Goal: Find specific page/section: Find specific page/section

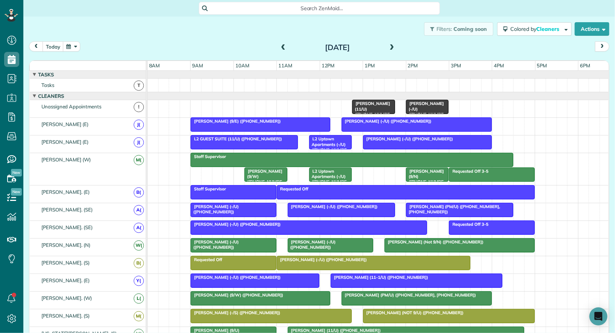
scroll to position [3, 3]
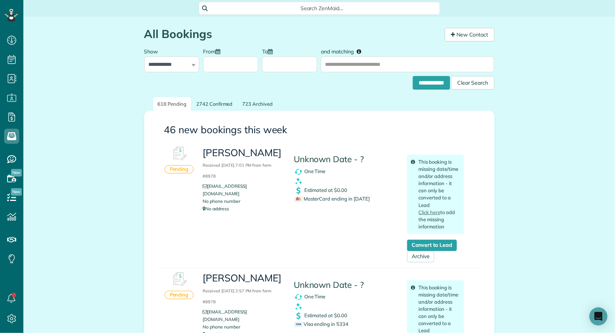
scroll to position [3, 3]
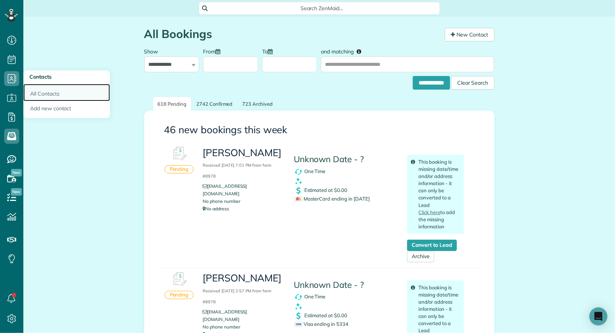
click at [38, 96] on link "All Contacts" at bounding box center [66, 92] width 87 height 17
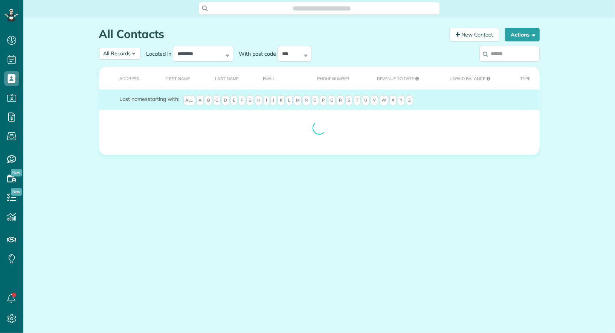
scroll to position [3, 3]
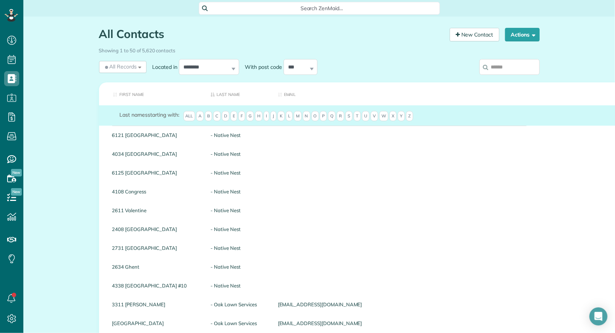
click at [508, 64] on input "search" at bounding box center [509, 67] width 60 height 16
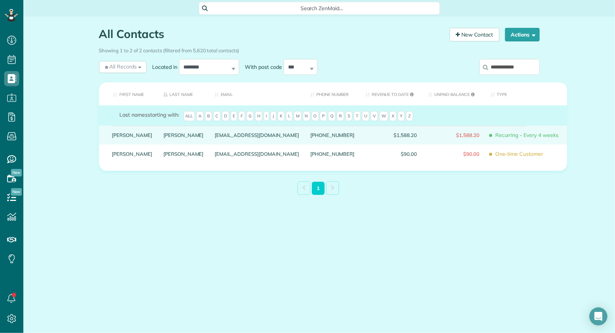
type input "**********"
click at [122, 138] on link "Cameron" at bounding box center [132, 134] width 40 height 5
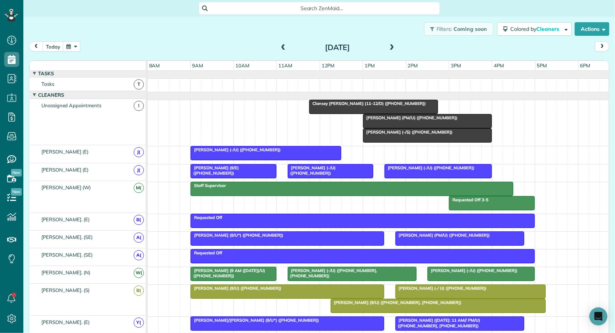
scroll to position [1, 0]
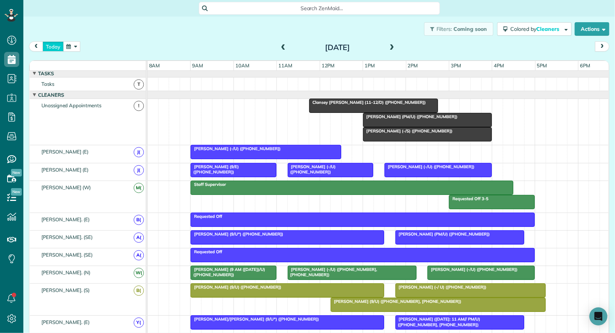
click at [53, 44] on button "today" at bounding box center [53, 46] width 21 height 10
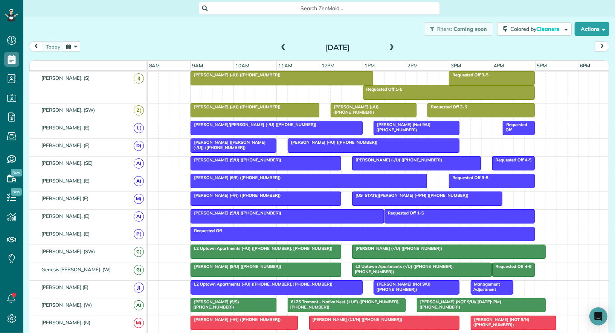
scroll to position [315, 0]
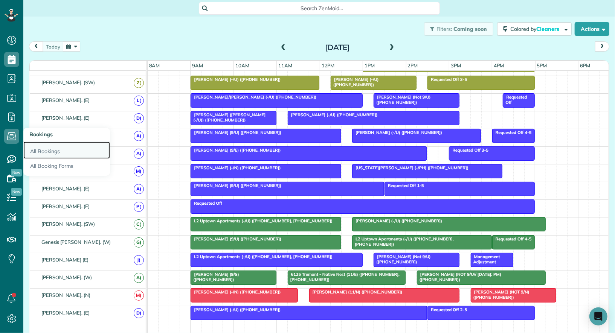
click at [51, 152] on link "All Bookings" at bounding box center [66, 150] width 87 height 17
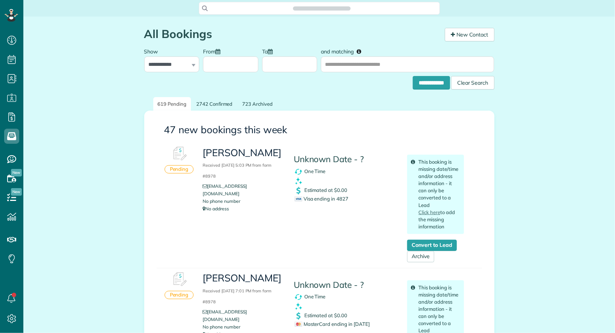
scroll to position [3, 3]
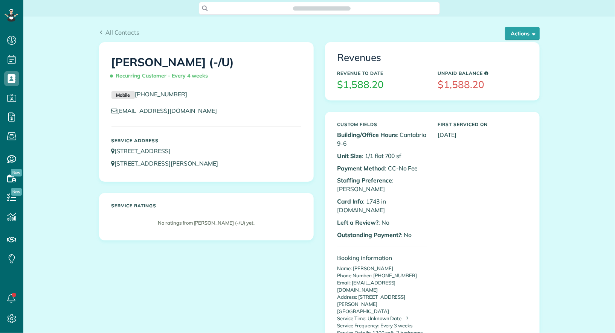
scroll to position [3, 3]
click at [513, 35] on button "Actions" at bounding box center [522, 34] width 35 height 14
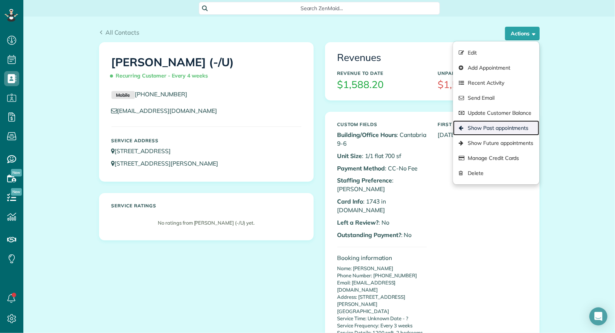
click at [504, 122] on link "Show Past appointments" at bounding box center [496, 127] width 86 height 15
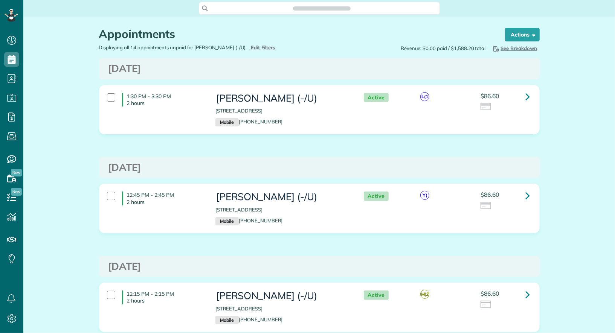
scroll to position [3, 3]
